Goal: Task Accomplishment & Management: Complete application form

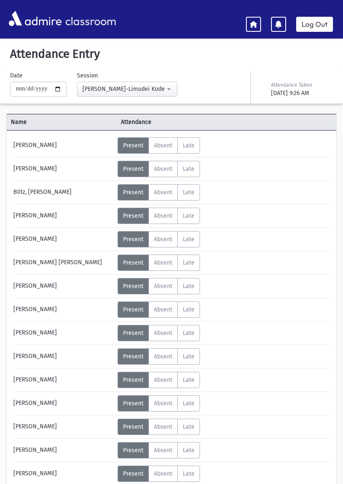
click at [254, 26] on icon at bounding box center [254, 24] width 8 height 8
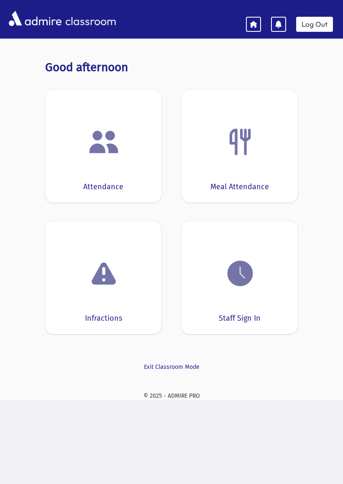
click at [116, 156] on img at bounding box center [104, 142] width 32 height 32
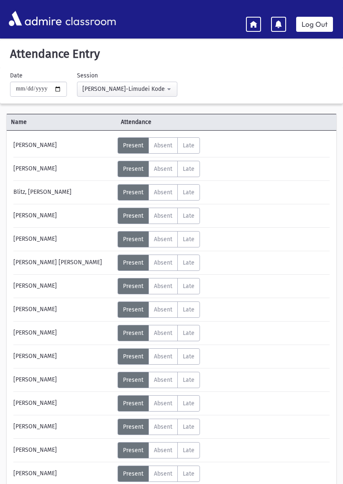
click at [250, 21] on icon at bounding box center [254, 24] width 8 height 8
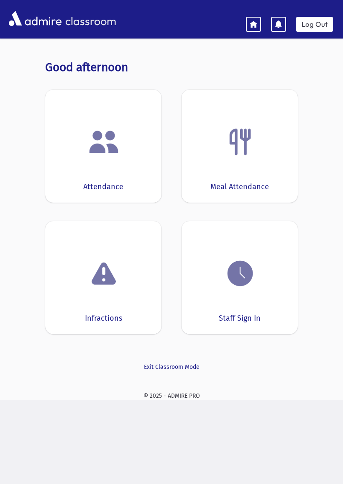
click at [257, 26] on icon at bounding box center [254, 24] width 8 height 8
click at [139, 162] on div "Attendance" at bounding box center [103, 146] width 116 height 113
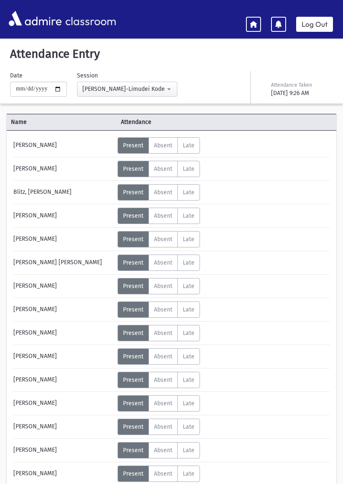
click at [250, 23] on icon at bounding box center [254, 24] width 8 height 8
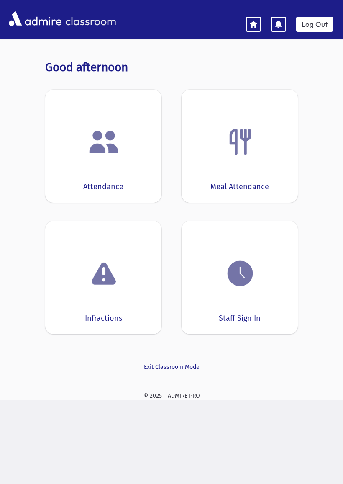
click at [255, 152] on img at bounding box center [240, 142] width 32 height 32
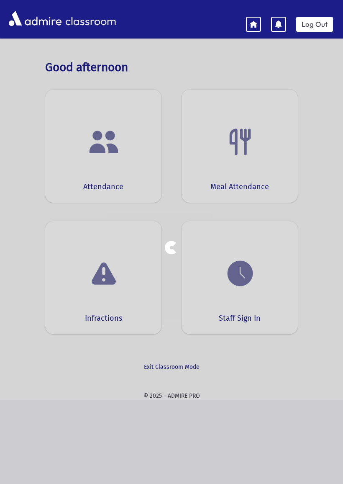
select select "***"
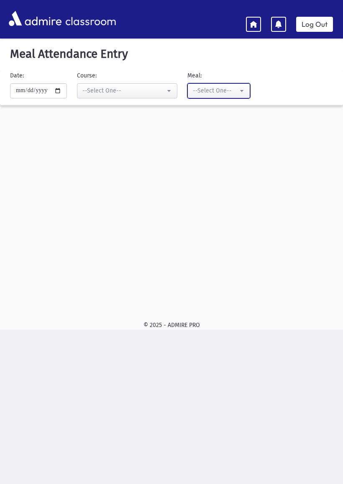
click at [232, 89] on button "--Select One--" at bounding box center [219, 90] width 63 height 15
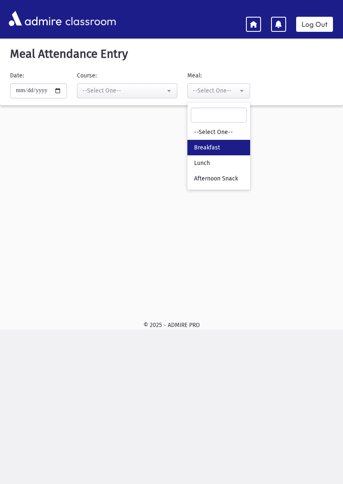
click at [214, 146] on link "Breakfast" at bounding box center [219, 147] width 63 height 15
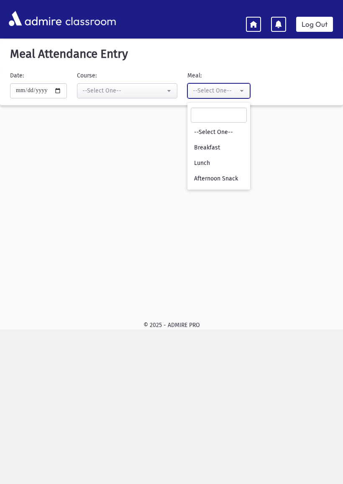
select select "*"
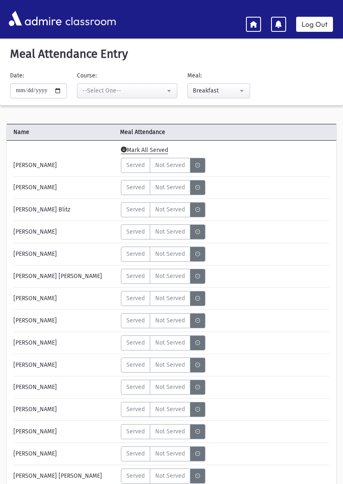
click at [163, 152] on span "Mark All Served" at bounding box center [144, 151] width 47 height 8
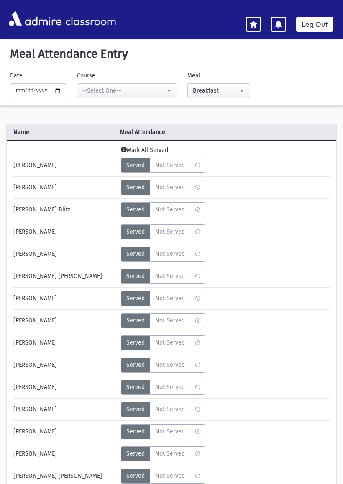
click at [251, 28] on icon at bounding box center [254, 24] width 8 height 8
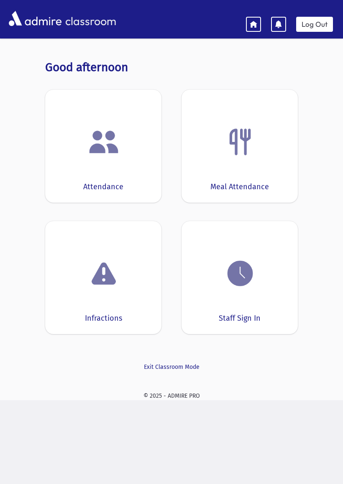
click at [240, 130] on img at bounding box center [240, 142] width 32 height 32
select select "***"
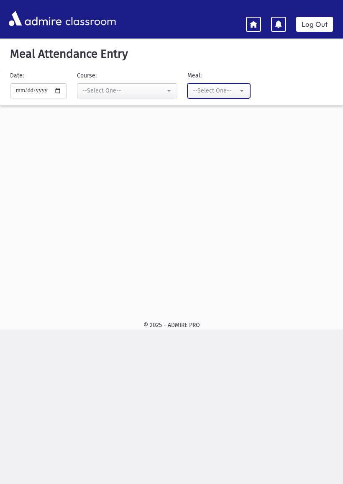
click at [232, 88] on button "--Select One--" at bounding box center [219, 90] width 63 height 15
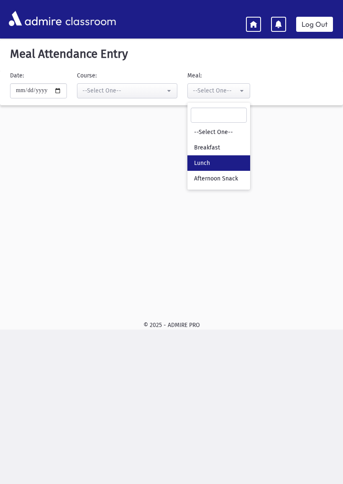
click at [201, 163] on link "Lunch" at bounding box center [219, 162] width 63 height 15
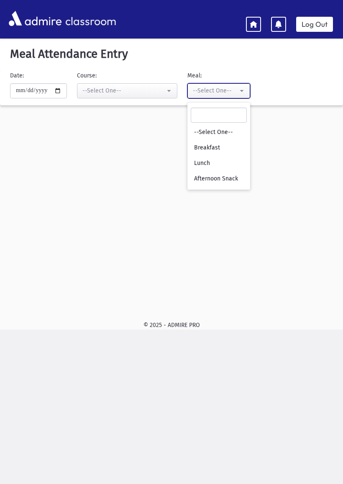
select select "*"
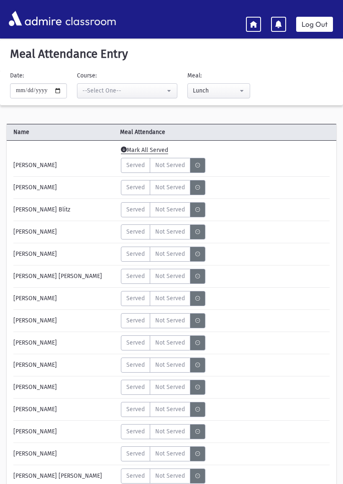
click at [154, 148] on span "Mark All Served" at bounding box center [144, 151] width 47 height 8
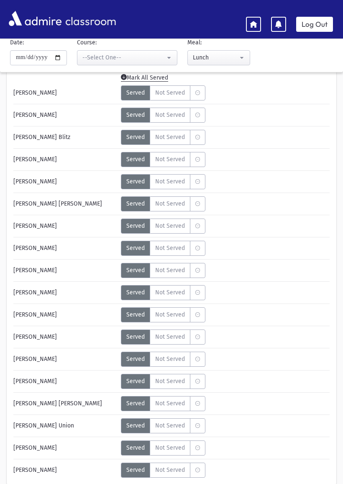
scroll to position [111, 0]
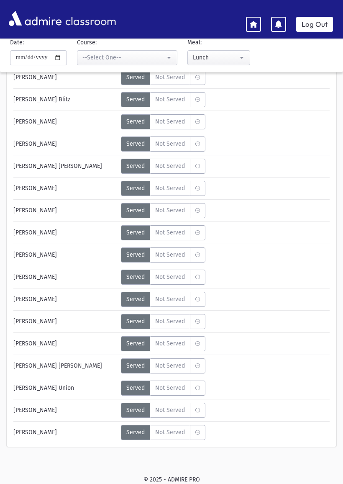
click at [199, 365] on icon "MeaStatus" at bounding box center [197, 365] width 5 height 5
click at [175, 363] on span "Not Served" at bounding box center [170, 365] width 30 height 9
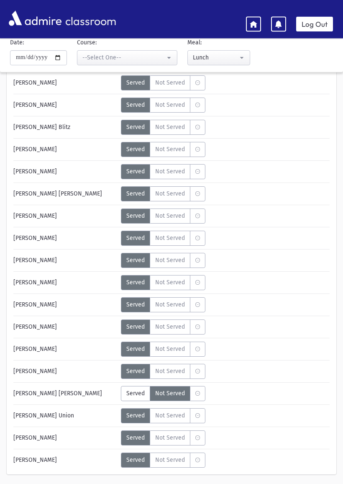
scroll to position [0, 0]
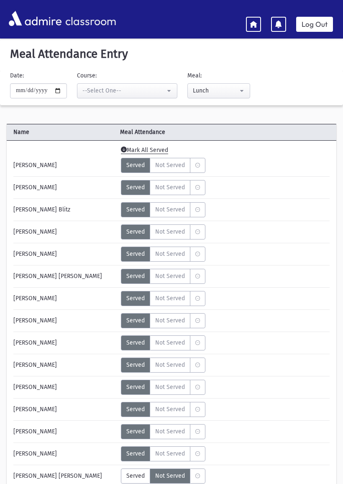
click at [255, 22] on icon at bounding box center [254, 24] width 8 height 8
